Goal: Task Accomplishment & Management: Complete application form

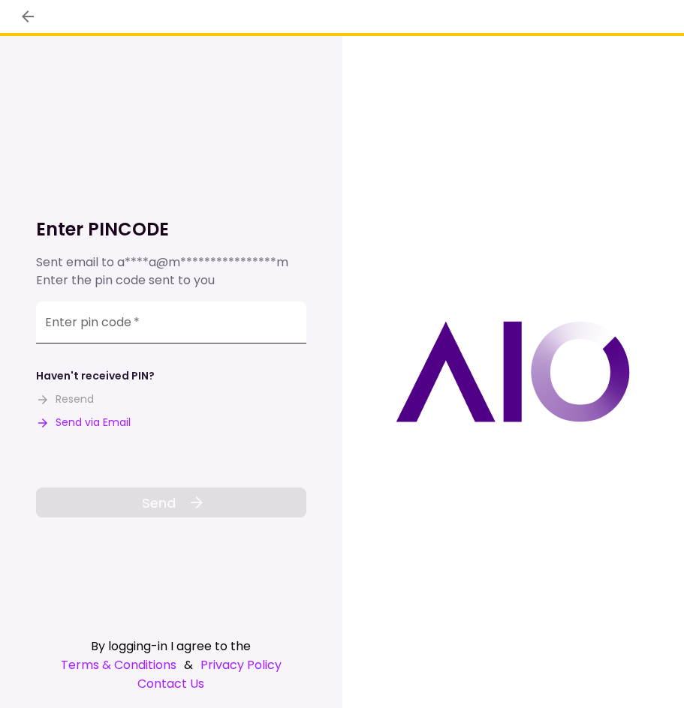
click at [200, 317] on input "Enter pin code   *" at bounding box center [171, 323] width 270 height 42
click at [139, 325] on div "Enter pin code   *" at bounding box center [171, 323] width 270 height 42
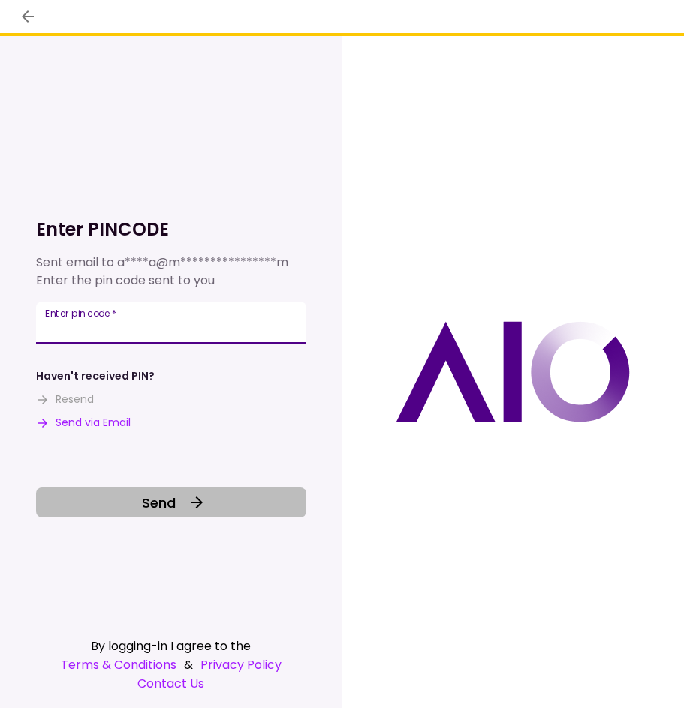
type input "******"
click at [175, 508] on span "Send" at bounding box center [159, 503] width 34 height 20
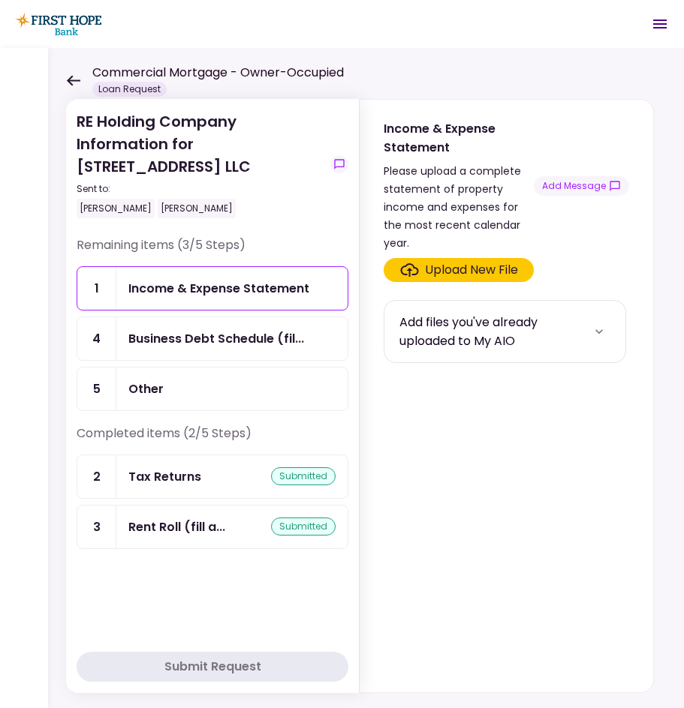
click at [297, 476] on div "submitted" at bounding box center [303, 477] width 65 height 18
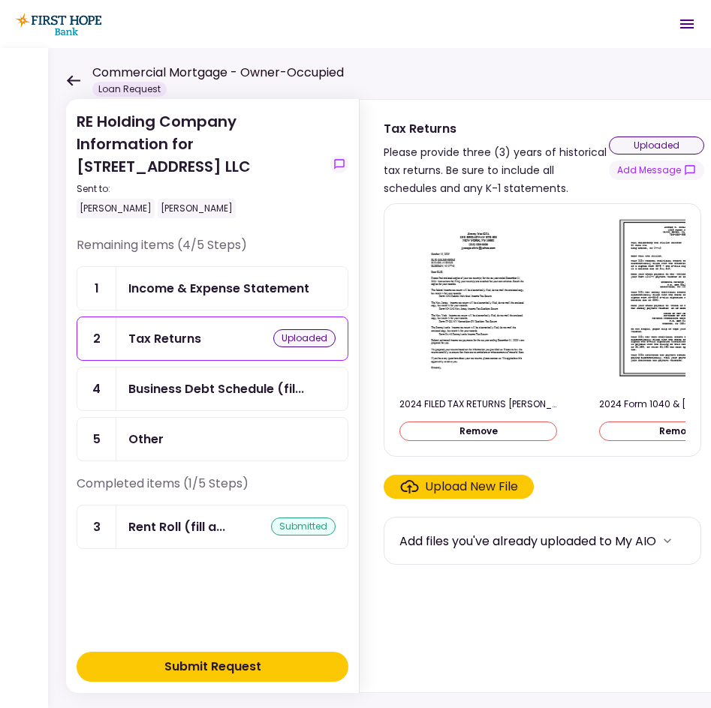
click at [206, 660] on div "Submit Request" at bounding box center [212, 667] width 97 height 18
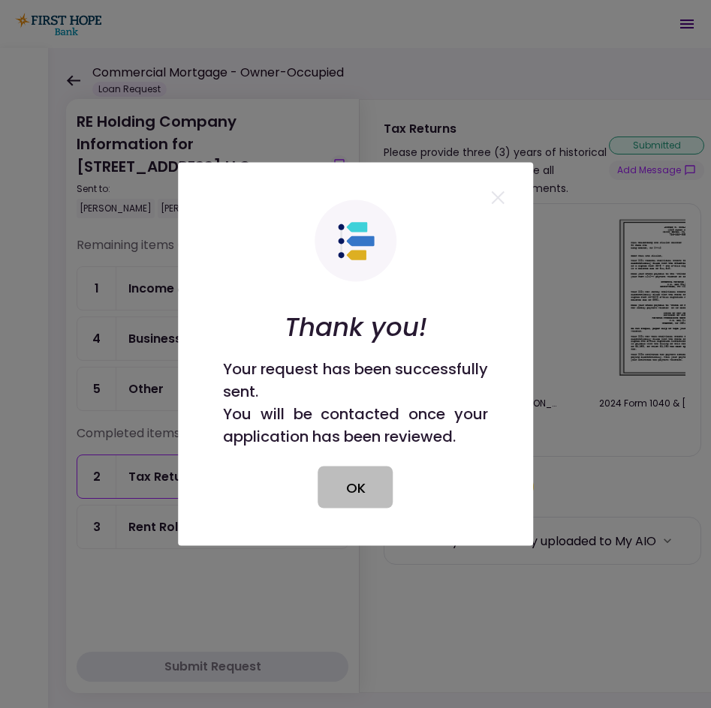
click at [363, 486] on button "OK" at bounding box center [355, 488] width 75 height 42
